Goal: Navigation & Orientation: Find specific page/section

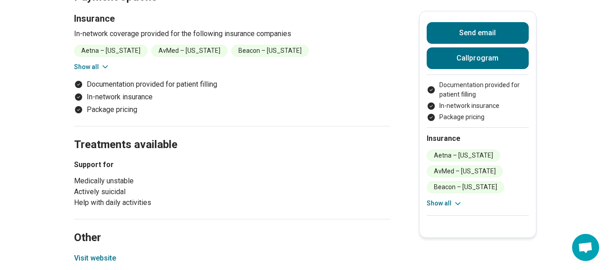
scroll to position [989, 0]
click at [96, 257] on button "Visit website" at bounding box center [95, 258] width 42 height 11
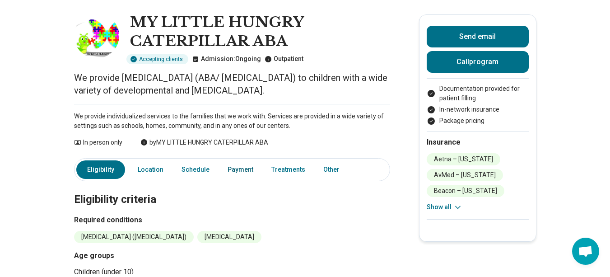
scroll to position [0, 0]
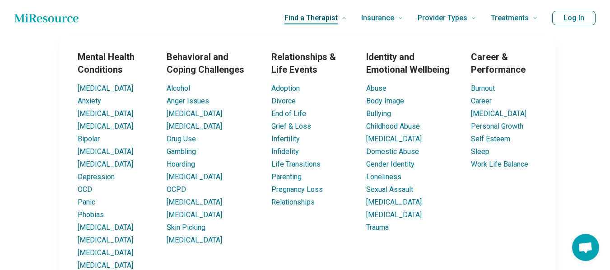
click at [326, 23] on span "Find a Therapist" at bounding box center [310, 18] width 53 height 13
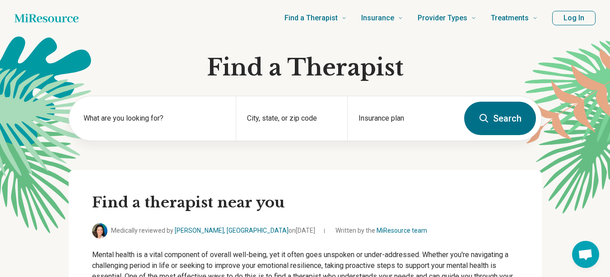
click at [486, 101] on form "What are you looking for? City, state, or zip code Insurance plan Search" at bounding box center [305, 118] width 473 height 45
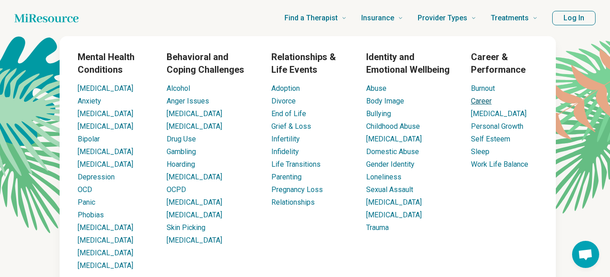
click at [484, 100] on link "Career" at bounding box center [481, 101] width 21 height 9
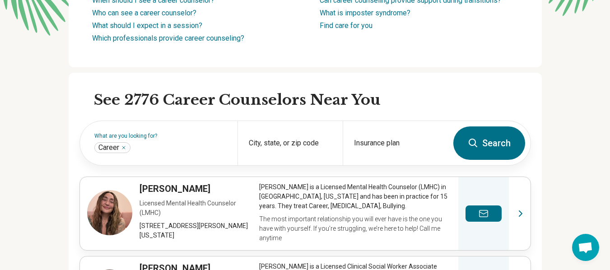
scroll to position [0, 1]
